Goal: Check status: Check status

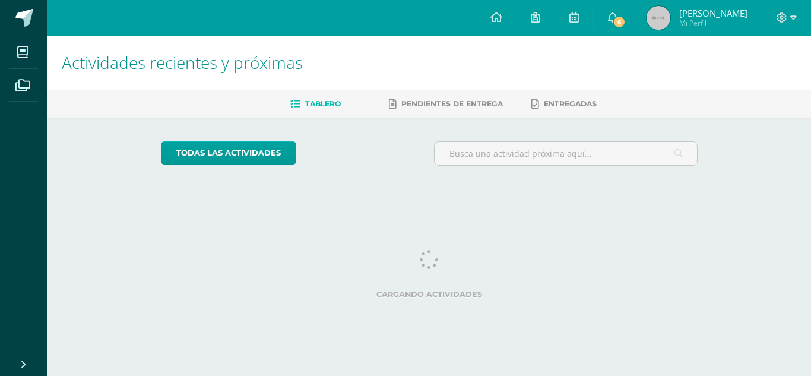
click at [584, 65] on h1 "Actividades recientes y próximas" at bounding box center [429, 63] width 735 height 54
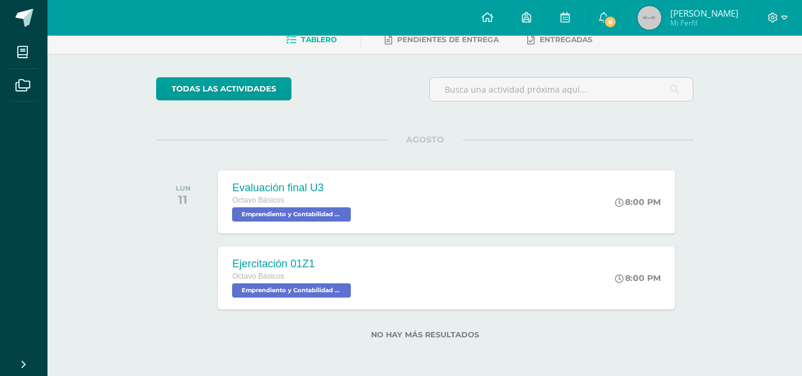
scroll to position [65, 0]
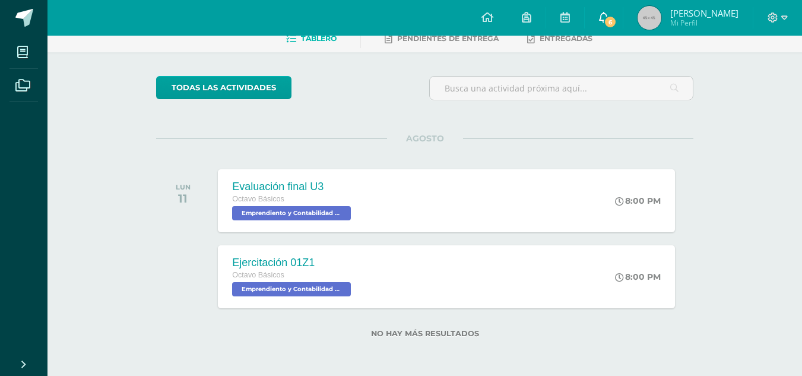
click at [617, 8] on link "6" at bounding box center [604, 18] width 38 height 36
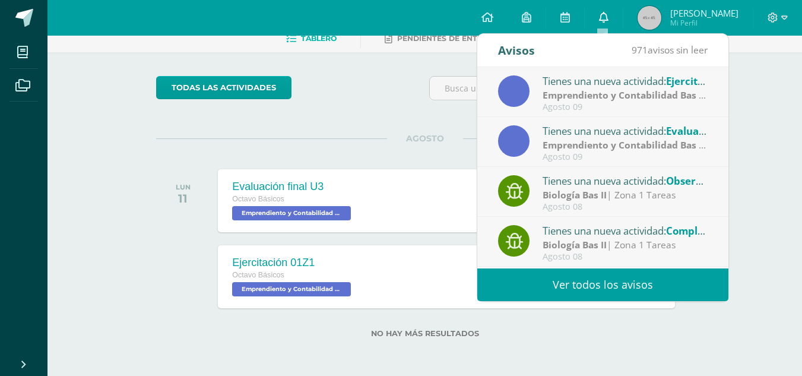
click at [597, 12] on link "0" at bounding box center [604, 18] width 38 height 36
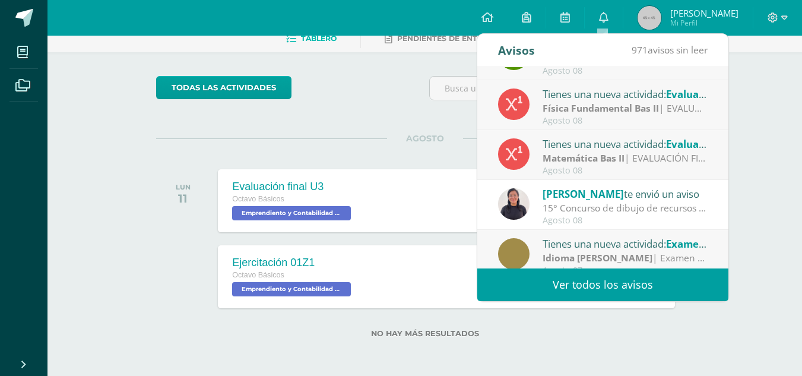
scroll to position [198, 0]
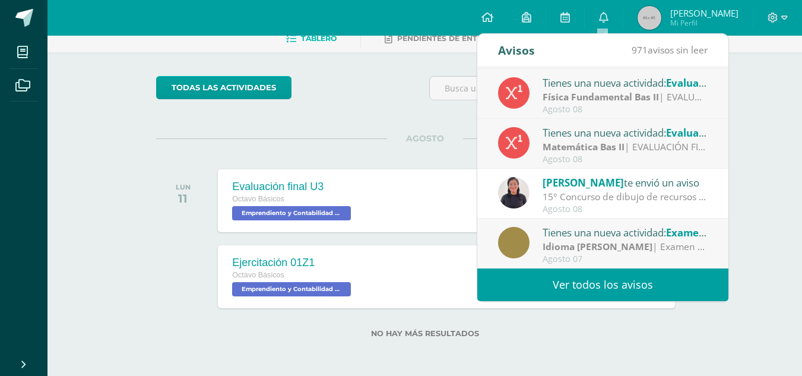
click at [394, 112] on div "todas las Actividades No tienes actividades Échale un vistazo a los demás perío…" at bounding box center [424, 214] width 585 height 324
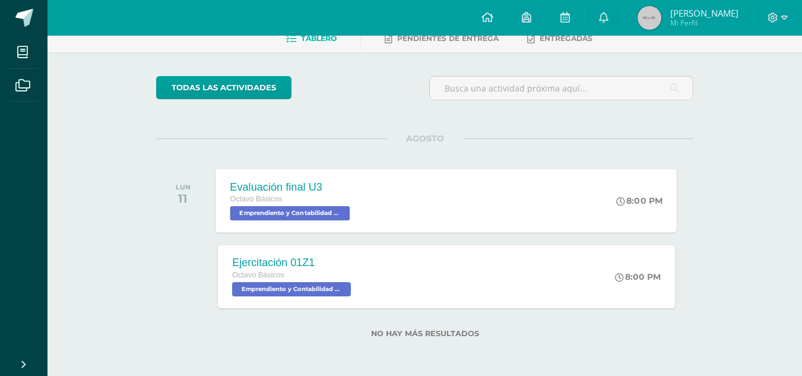
scroll to position [0, 0]
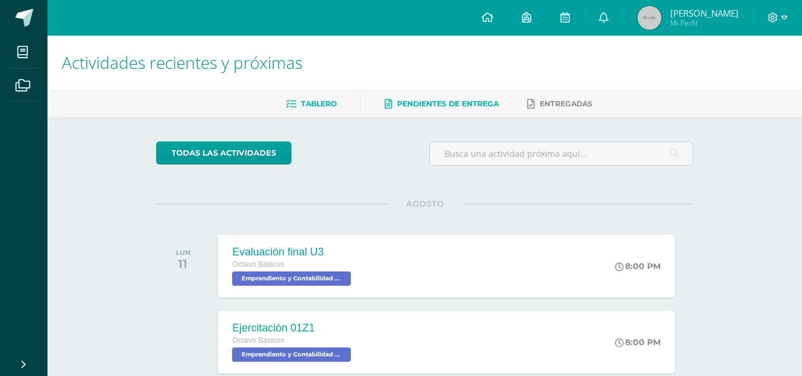
click at [447, 106] on span "Pendientes de entrega" at bounding box center [448, 103] width 102 height 9
